Goal: Task Accomplishment & Management: Manage account settings

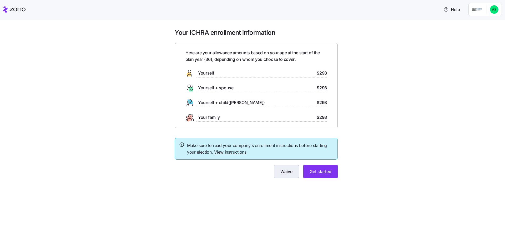
click at [293, 170] on button "Waive" at bounding box center [286, 171] width 25 height 13
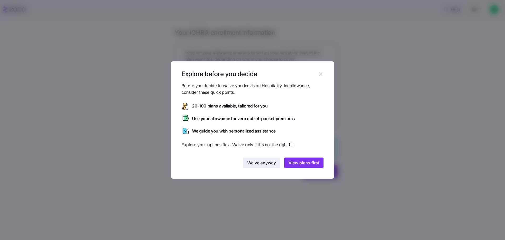
click at [259, 161] on span "Waive anyway" at bounding box center [261, 162] width 29 height 6
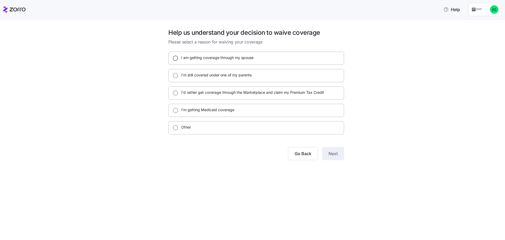
click at [176, 59] on input "I am getting coverage through my spouse" at bounding box center [175, 57] width 5 height 5
radio input "true"
click at [332, 152] on span "Next" at bounding box center [332, 153] width 9 height 6
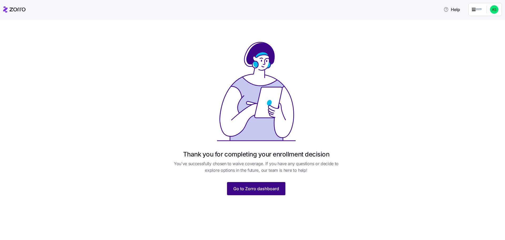
click at [253, 188] on span "Go to Zorro dashboard" at bounding box center [256, 188] width 46 height 6
